Goal: Task Accomplishment & Management: Complete application form

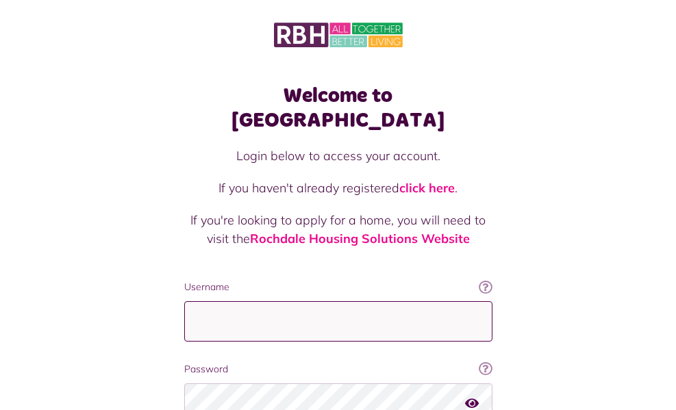
type input "**********"
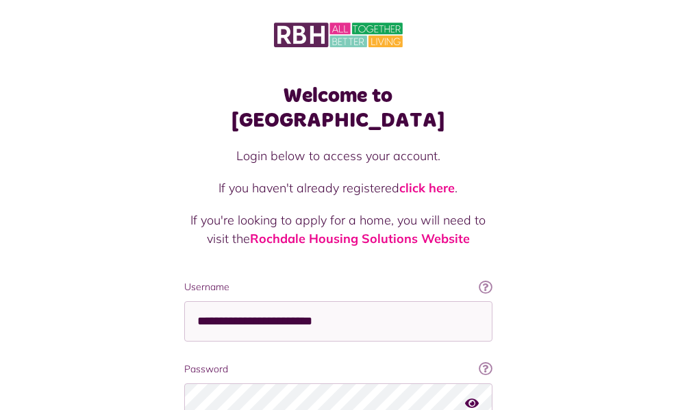
click at [561, 316] on div "Welcome to MyRBH Login below to access your account. If you haven't already reg…" at bounding box center [338, 276] width 676 height 552
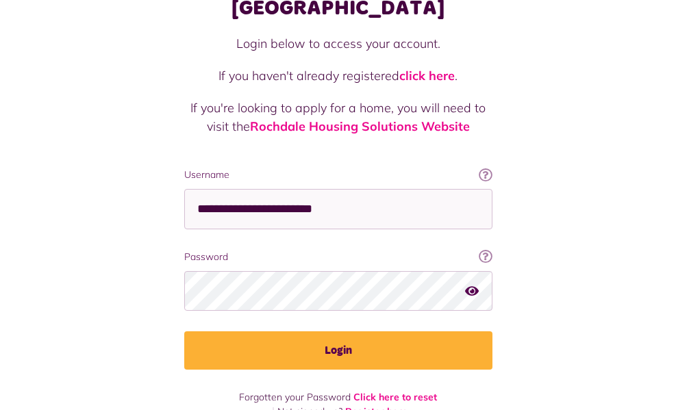
scroll to position [117, 0]
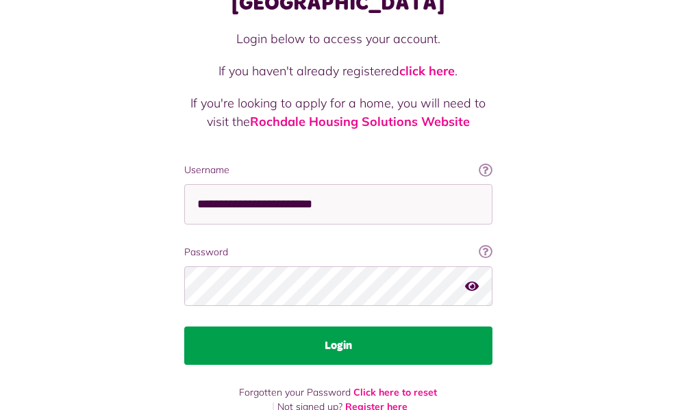
click at [368, 327] on button "Login" at bounding box center [338, 346] width 308 height 38
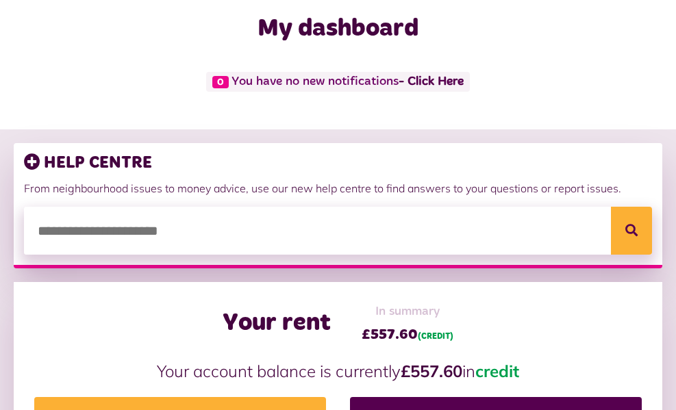
scroll to position [110, 0]
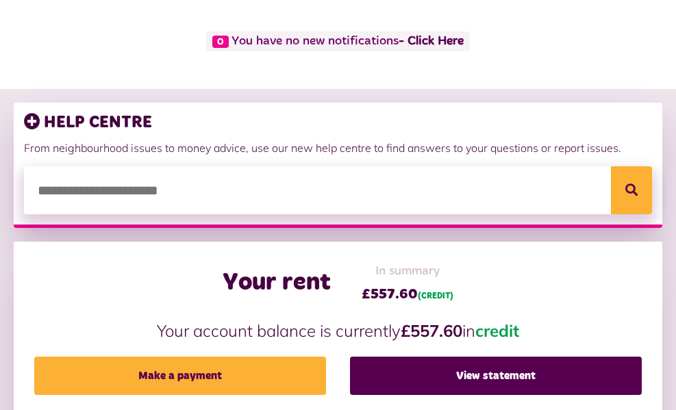
click at [169, 192] on input "search" at bounding box center [338, 190] width 628 height 48
type input "******"
click at [611, 166] on button "Search" at bounding box center [631, 190] width 41 height 48
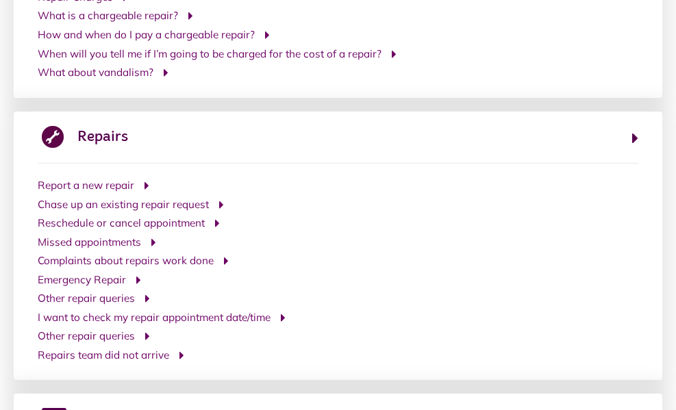
scroll to position [418, 0]
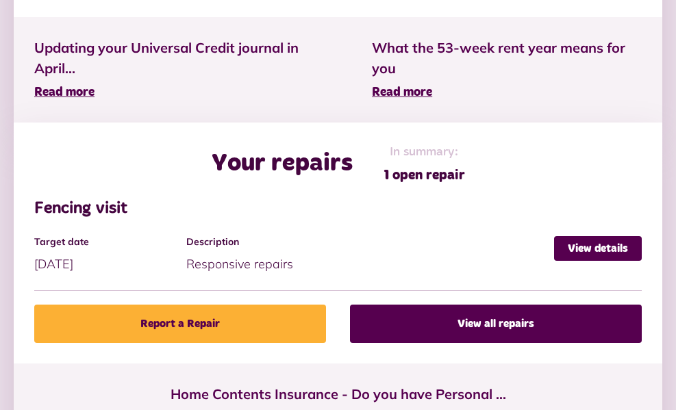
scroll to position [548, 0]
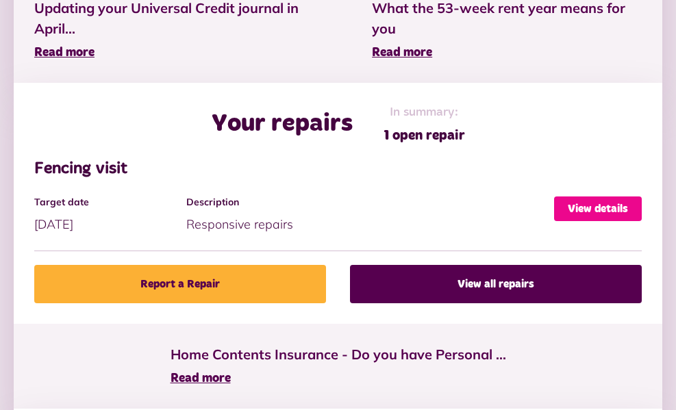
click at [609, 206] on link "View details" at bounding box center [598, 209] width 88 height 25
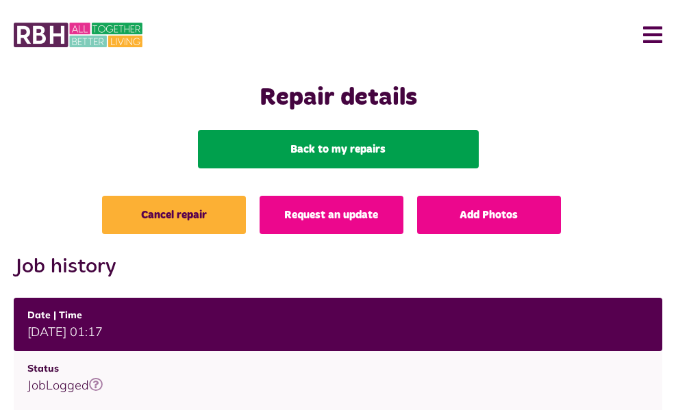
click at [330, 160] on link "Back to my repairs" at bounding box center [338, 149] width 281 height 38
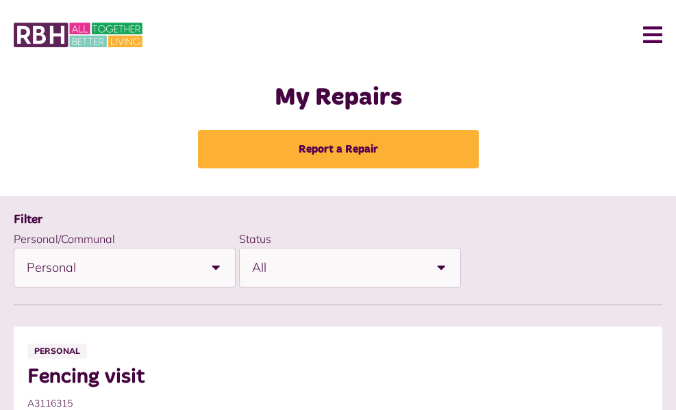
click at [330, 160] on link "Report a Repair" at bounding box center [338, 149] width 281 height 38
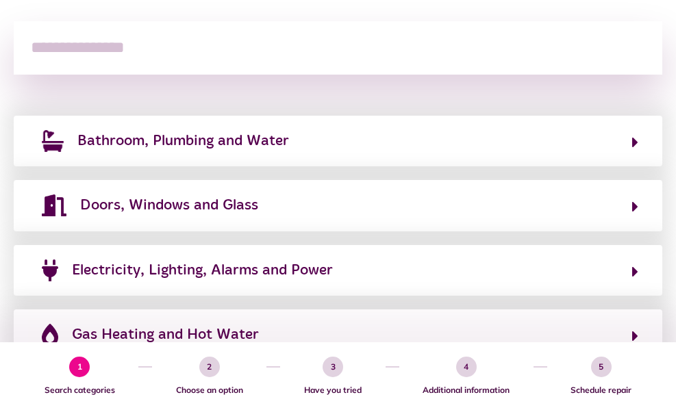
scroll to position [219, 0]
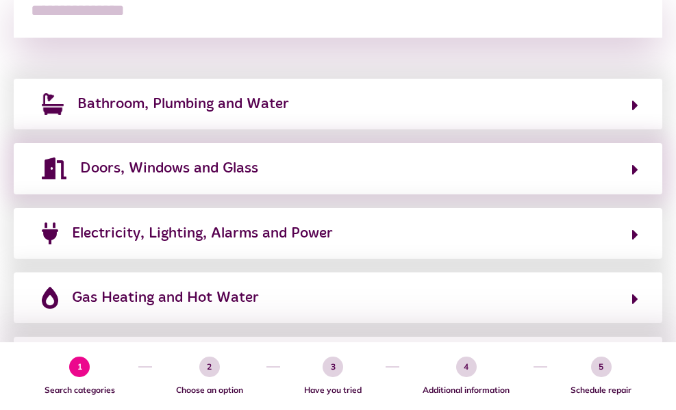
click at [639, 170] on div "Doors, Windows and Glass" at bounding box center [338, 168] width 648 height 51
click at [635, 169] on icon "button" at bounding box center [635, 170] width 6 height 16
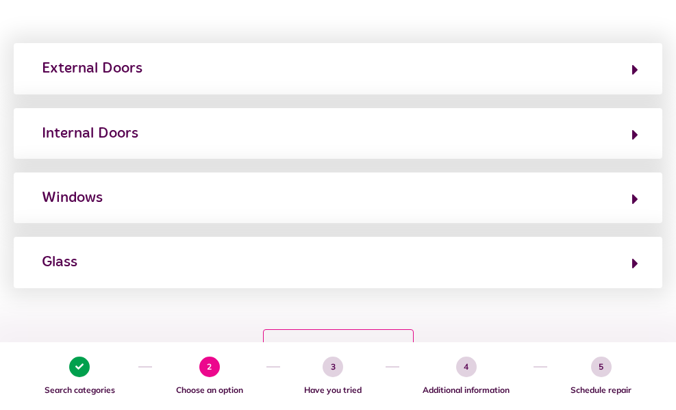
scroll to position [164, 0]
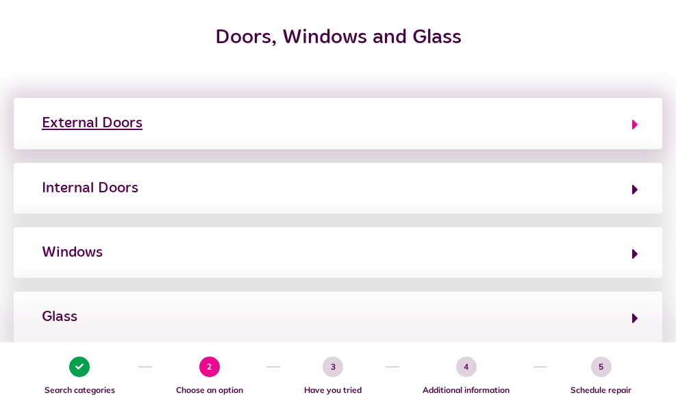
click at [632, 122] on icon "button" at bounding box center [635, 124] width 6 height 16
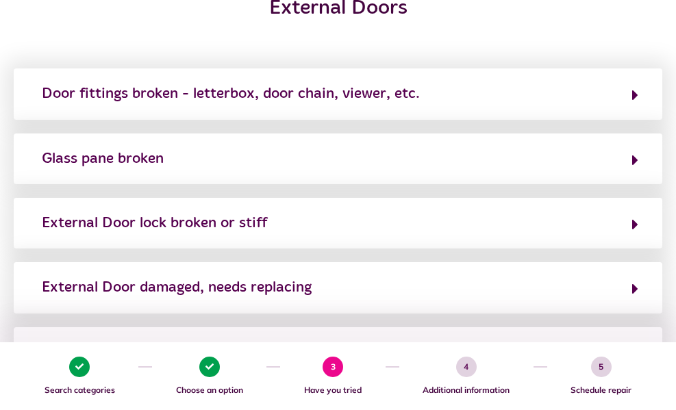
scroll to position [192, 0]
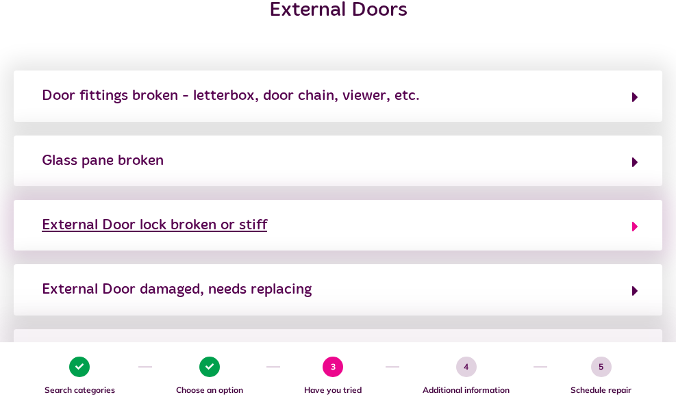
click at [634, 227] on icon "button" at bounding box center [635, 226] width 6 height 16
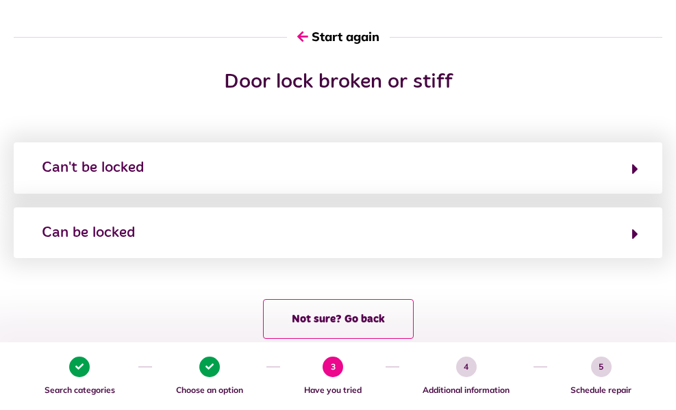
scroll to position [137, 0]
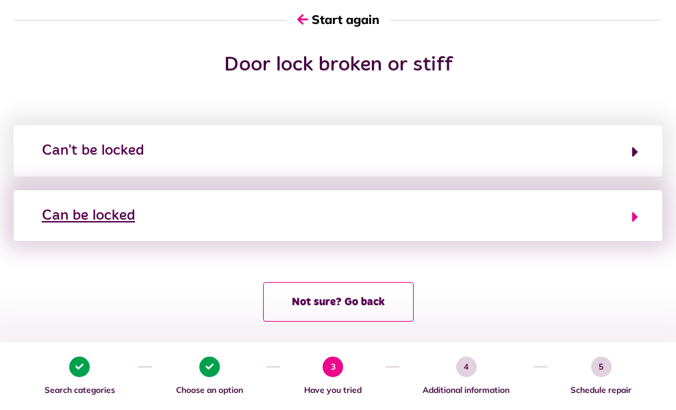
click at [632, 214] on icon "button" at bounding box center [635, 217] width 6 height 16
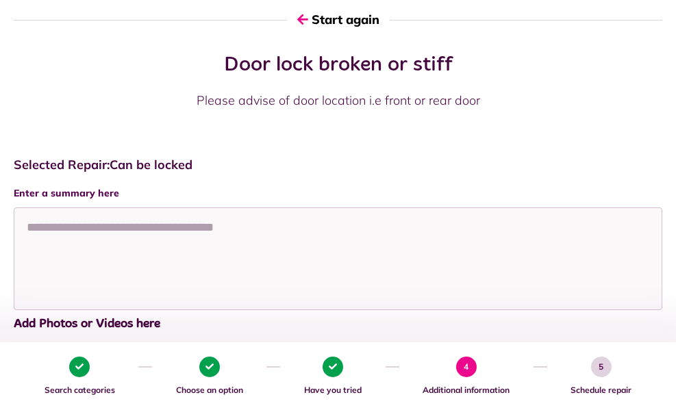
scroll to position [192, 0]
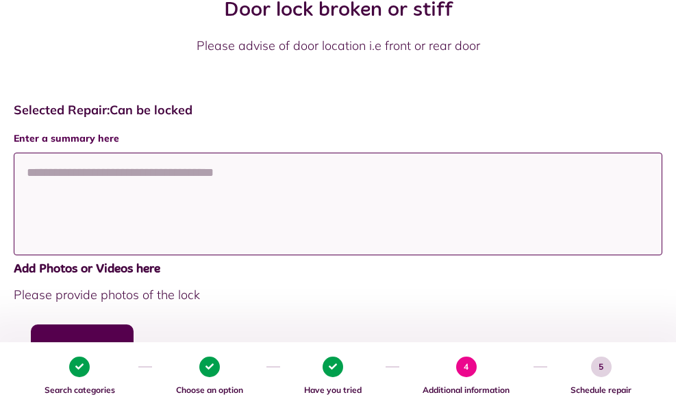
click at [36, 175] on textarea at bounding box center [338, 204] width 648 height 103
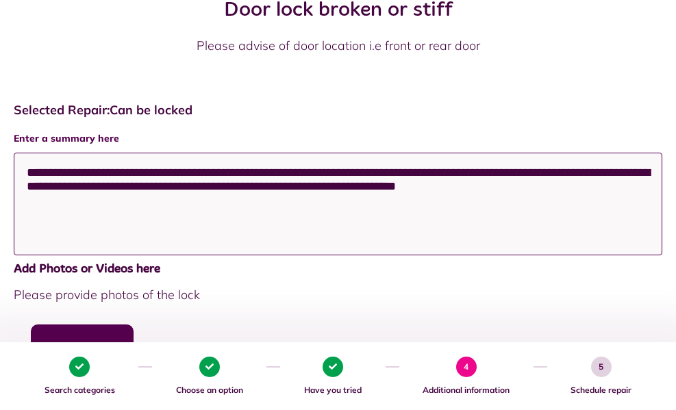
type textarea "**********"
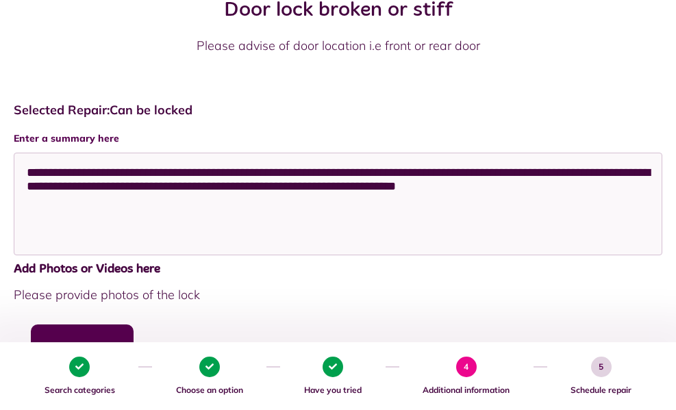
click at [467, 325] on div "Choose a file... Upload" at bounding box center [338, 376] width 648 height 103
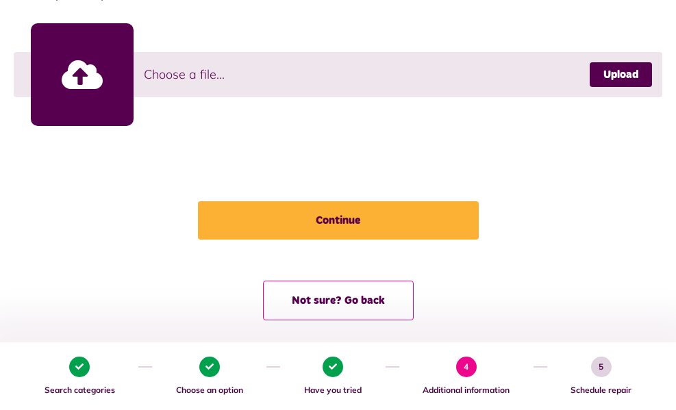
scroll to position [506, 0]
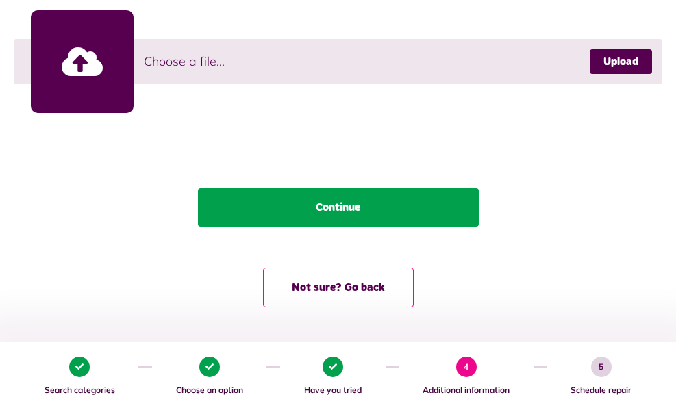
click at [317, 206] on button "Continue" at bounding box center [338, 207] width 281 height 38
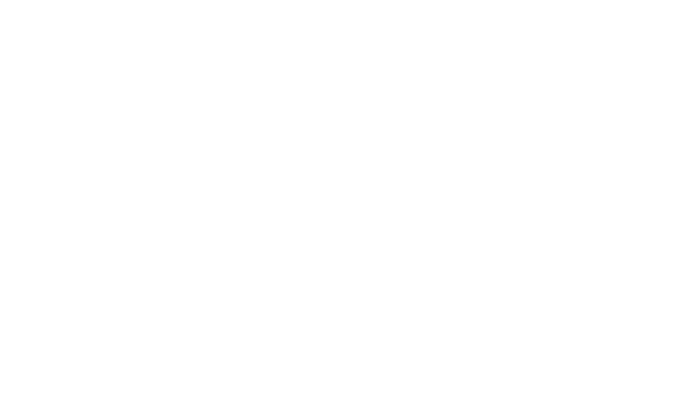
scroll to position [0, 0]
